Goal: Find specific fact: Find specific fact

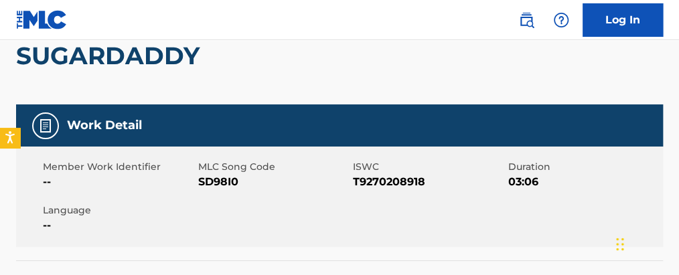
scroll to position [446, 0]
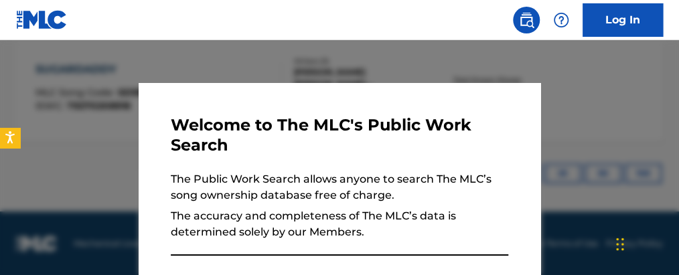
drag, startPoint x: 255, startPoint y: 56, endPoint x: 429, endPoint y: 85, distance: 177.3
click at [262, 58] on div at bounding box center [339, 177] width 679 height 275
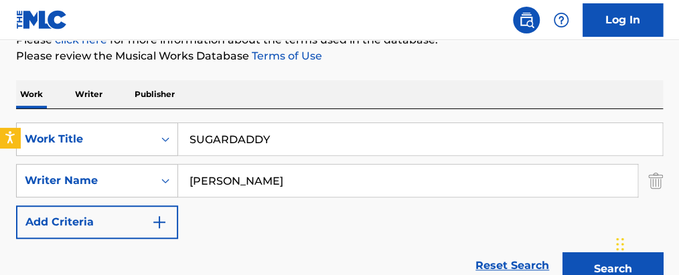
scroll to position [145, 0]
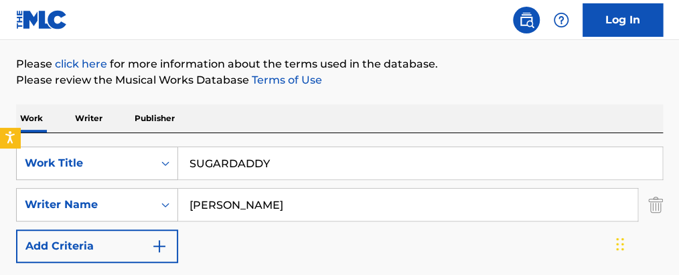
drag, startPoint x: 275, startPoint y: 147, endPoint x: 147, endPoint y: 68, distance: 151.0
click at [110, 85] on div "The MLC Public Work Search The accuracy and completeness of The MLC's data is d…" at bounding box center [339, 218] width 679 height 578
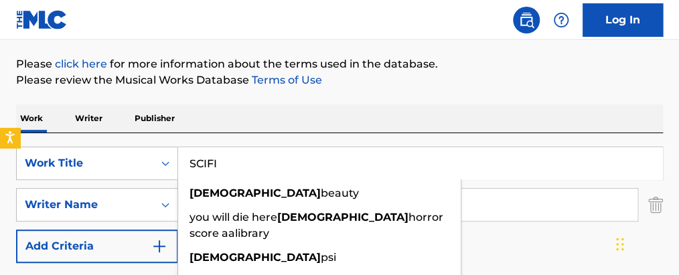
type input "SCIFI"
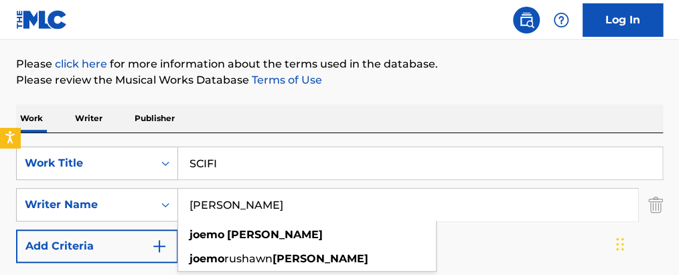
type input "[PERSON_NAME]"
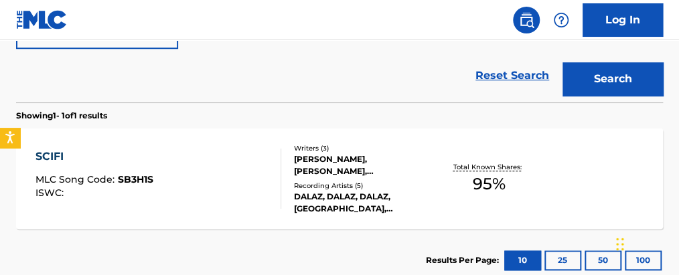
scroll to position [354, 0]
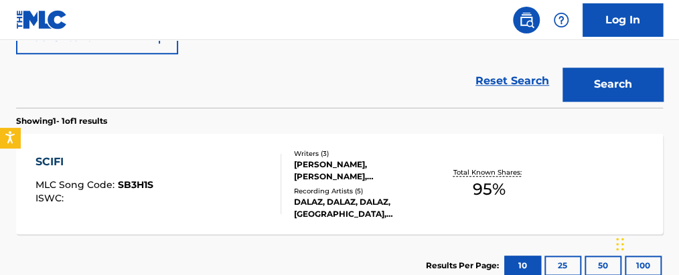
click at [496, 188] on span "95 %" at bounding box center [488, 190] width 33 height 24
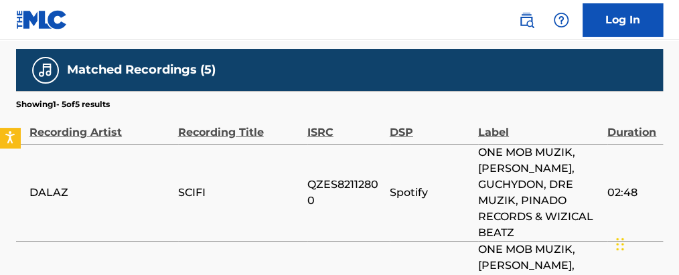
scroll to position [1282, 0]
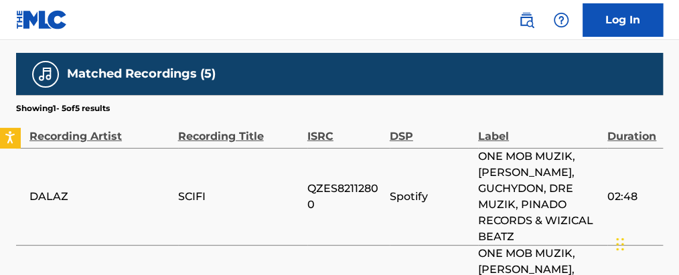
click at [335, 203] on span "QZES82112800" at bounding box center [346, 197] width 76 height 32
copy span "QZES82112800"
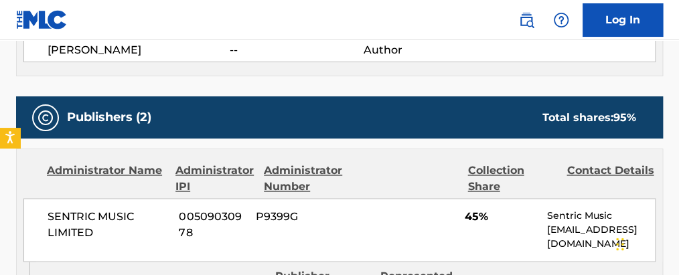
scroll to position [496, 0]
